Goal: Transaction & Acquisition: Purchase product/service

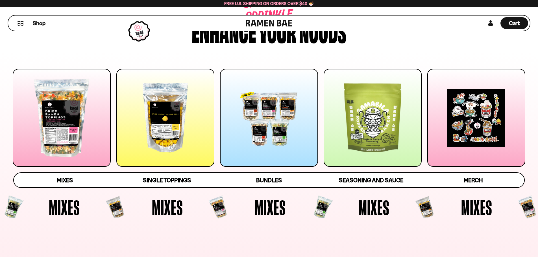
scroll to position [56, 0]
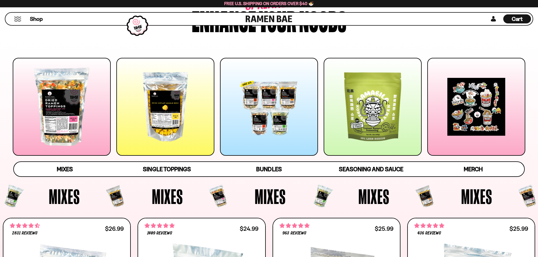
click at [68, 92] on div at bounding box center [62, 107] width 98 height 98
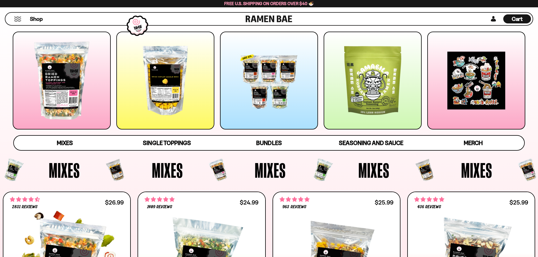
scroll to position [85, 0]
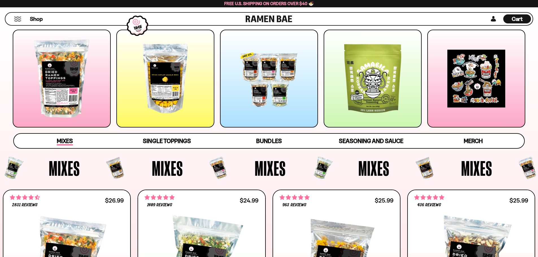
click at [67, 140] on span "Mixes" at bounding box center [65, 142] width 16 height 8
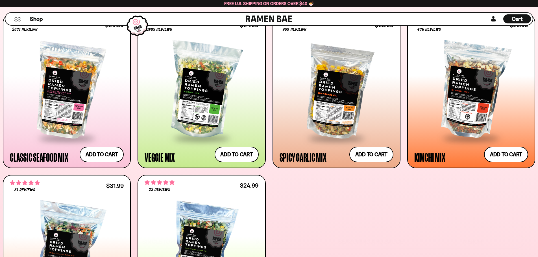
scroll to position [269, 0]
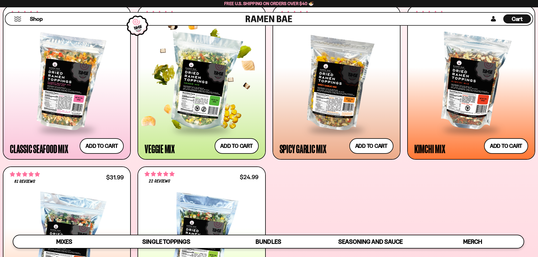
click at [178, 105] on div at bounding box center [202, 82] width 114 height 94
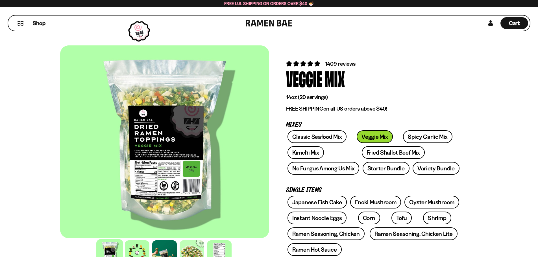
click at [246, 145] on div at bounding box center [164, 141] width 209 height 193
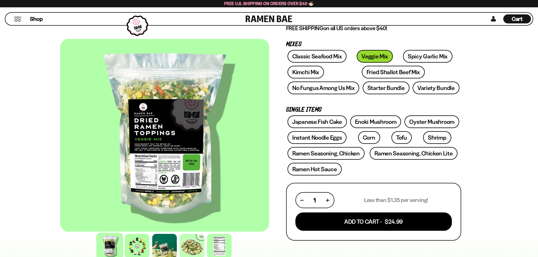
scroll to position [141, 0]
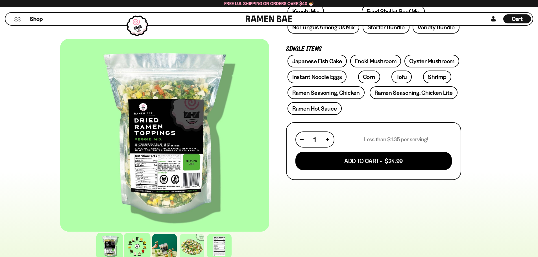
click at [139, 252] on div at bounding box center [137, 246] width 27 height 27
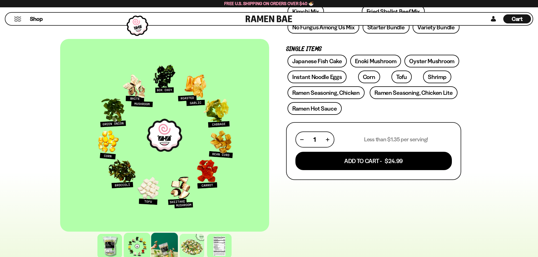
click at [160, 246] on div at bounding box center [164, 246] width 27 height 27
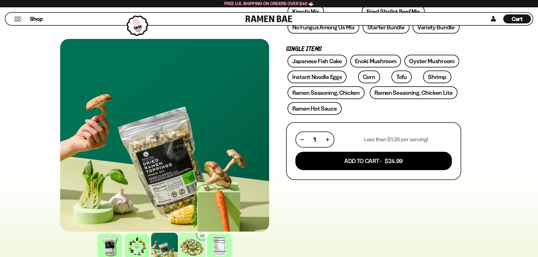
click at [189, 245] on div at bounding box center [191, 246] width 27 height 27
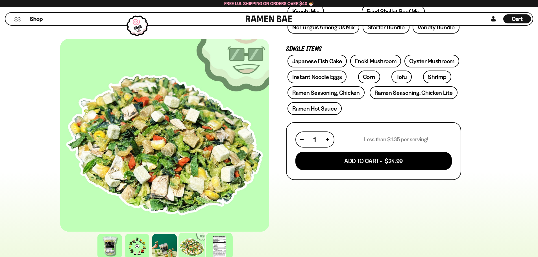
click at [217, 246] on div at bounding box center [219, 246] width 27 height 27
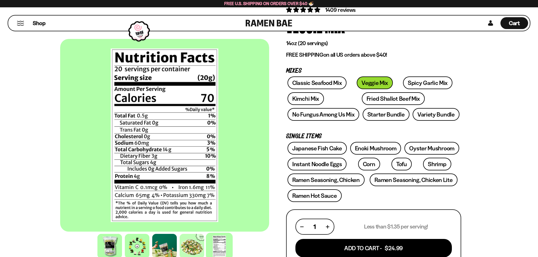
scroll to position [28, 0]
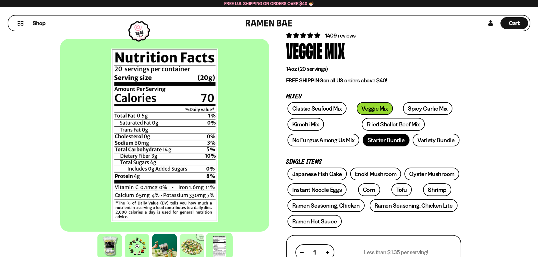
click at [384, 142] on link "Starter Bundle" at bounding box center [386, 140] width 47 height 13
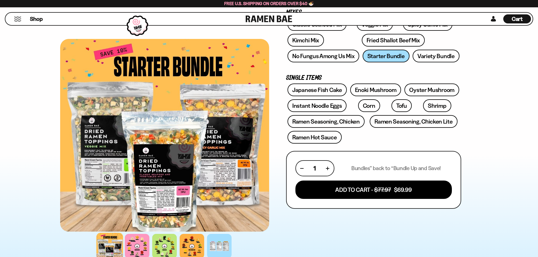
scroll to position [113, 0]
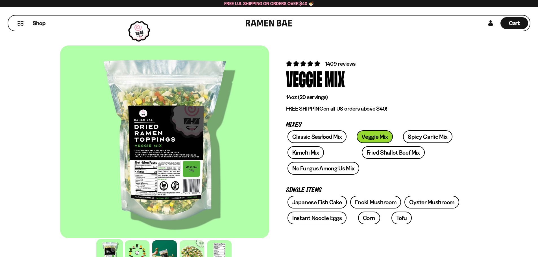
scroll to position [28, 0]
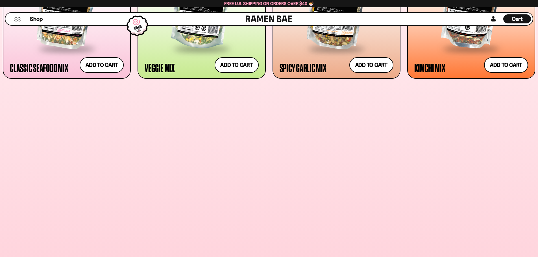
scroll to position [353, 0]
